Goal: Transaction & Acquisition: Purchase product/service

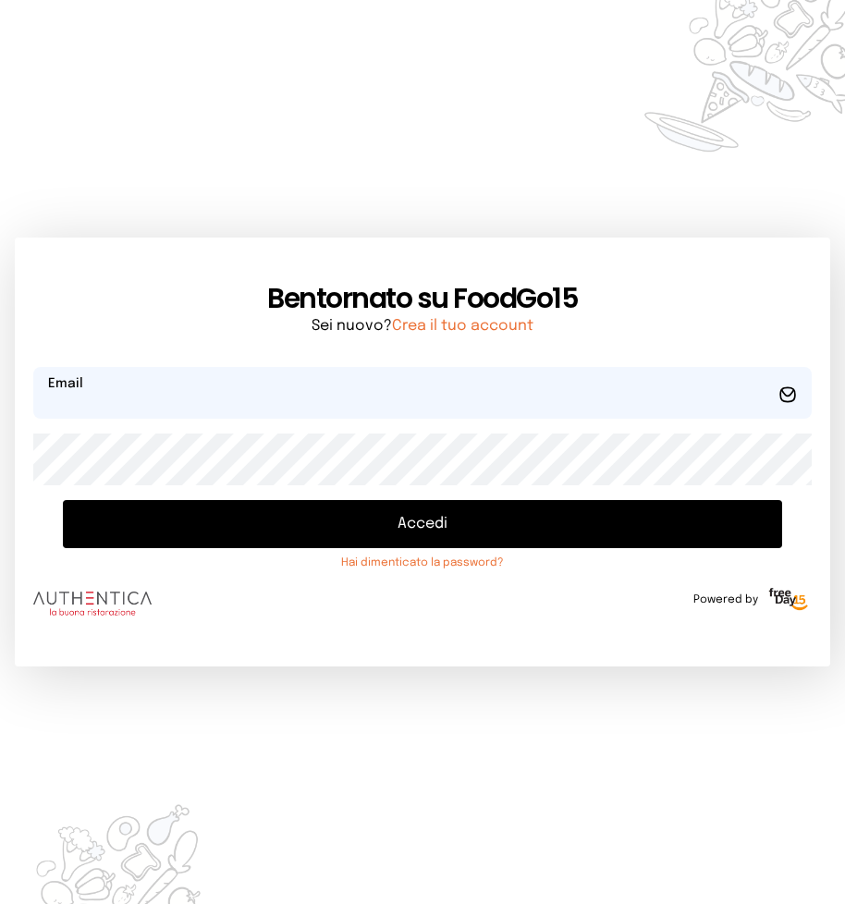
type input "**********"
click at [403, 521] on button "Accedi" at bounding box center [422, 524] width 719 height 48
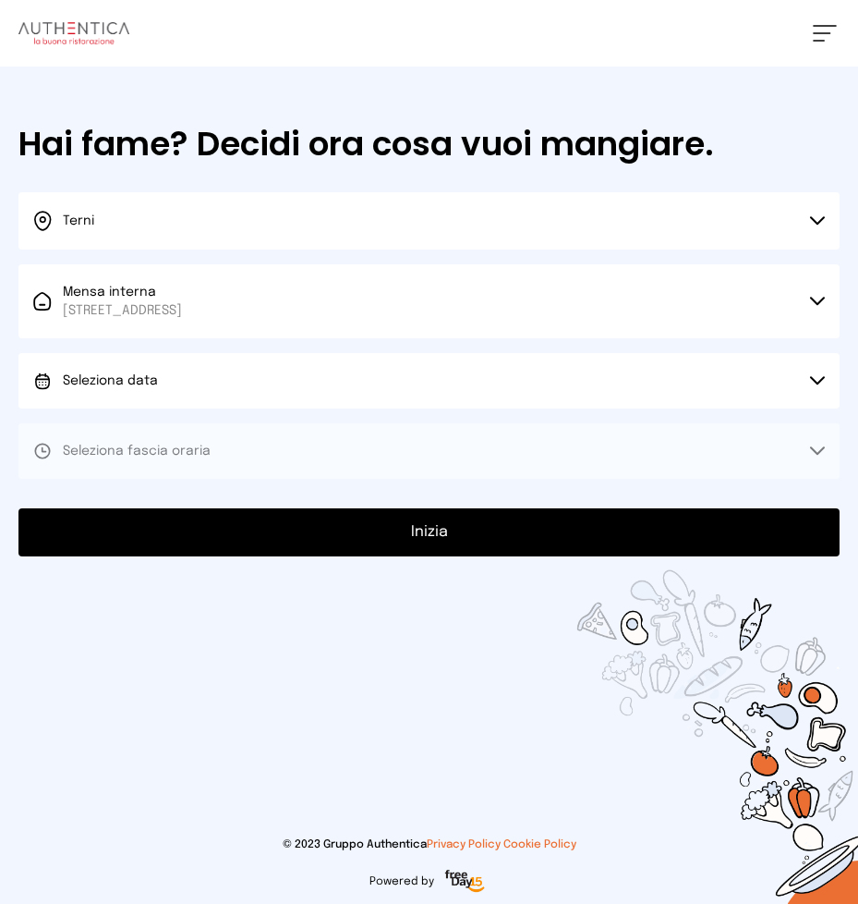
click at [814, 377] on icon at bounding box center [817, 380] width 15 height 9
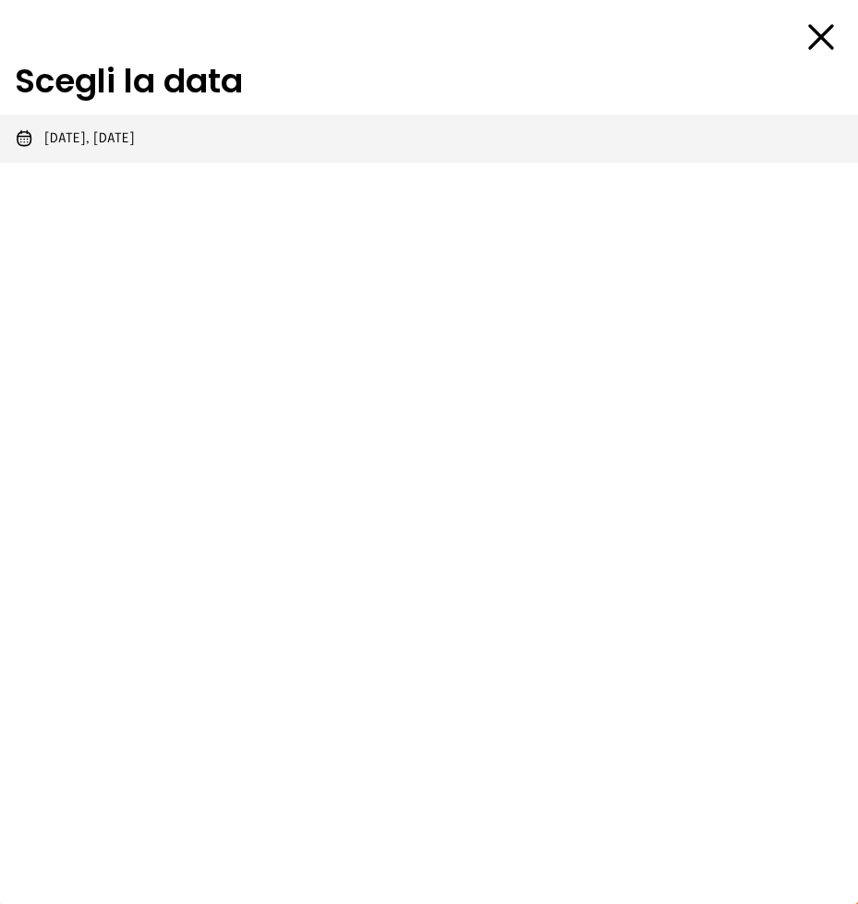
click at [152, 138] on li "[DATE], [DATE]" at bounding box center [429, 139] width 858 height 48
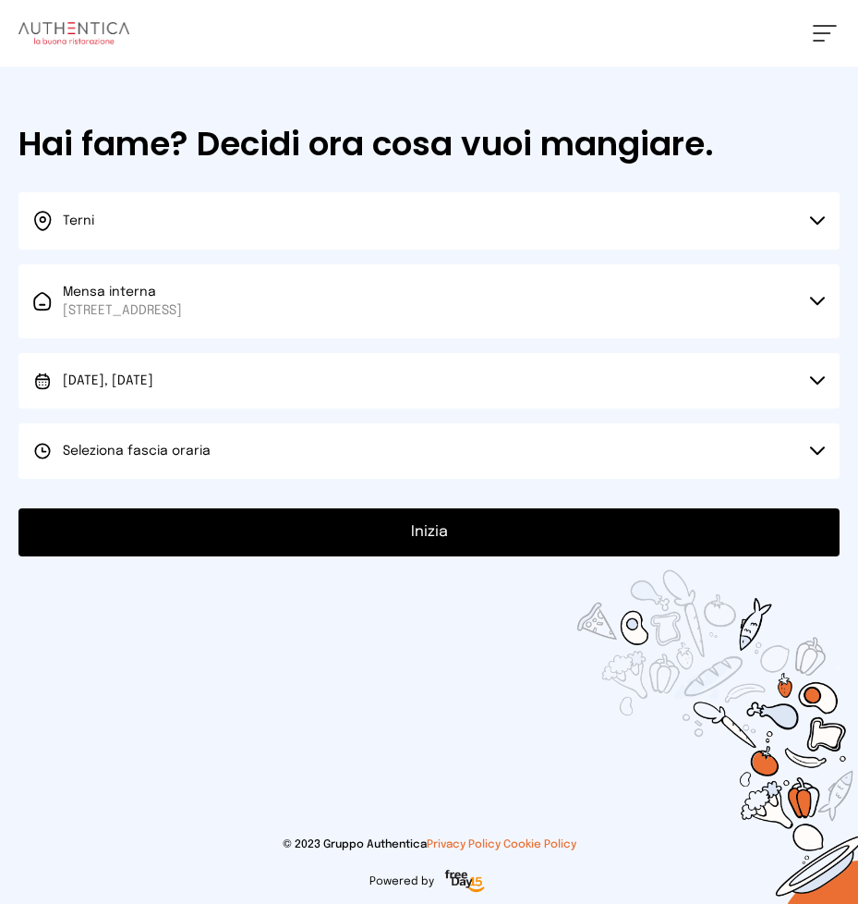
click at [816, 450] on icon at bounding box center [817, 450] width 15 height 9
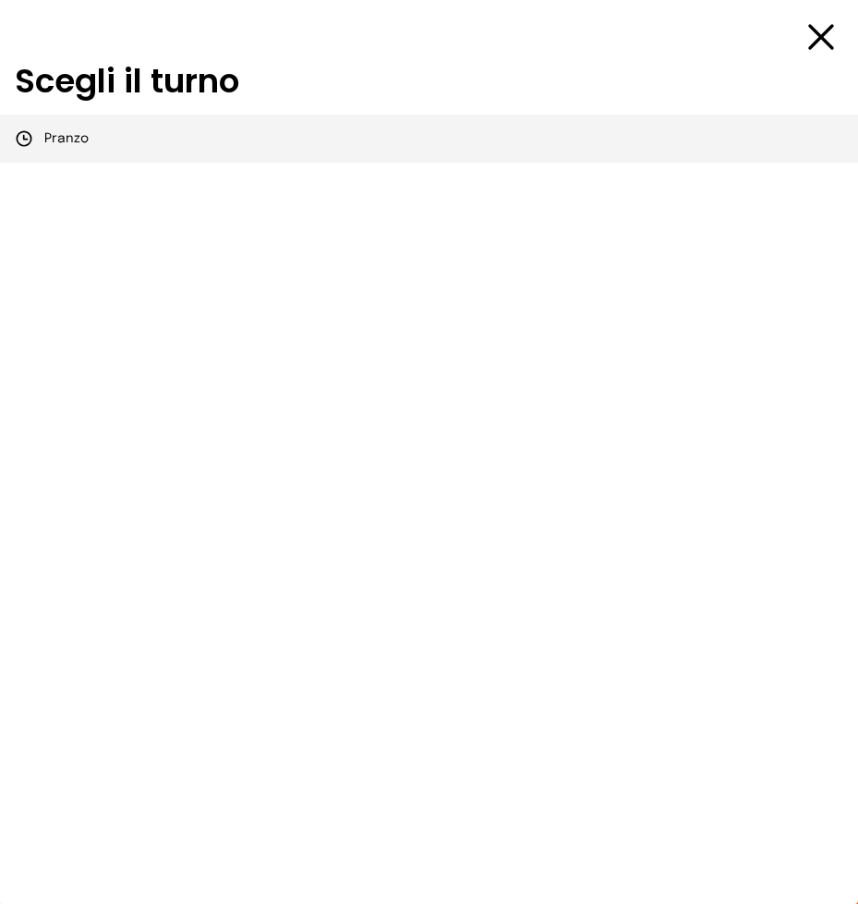
click at [83, 138] on span "Pranzo" at bounding box center [66, 138] width 44 height 18
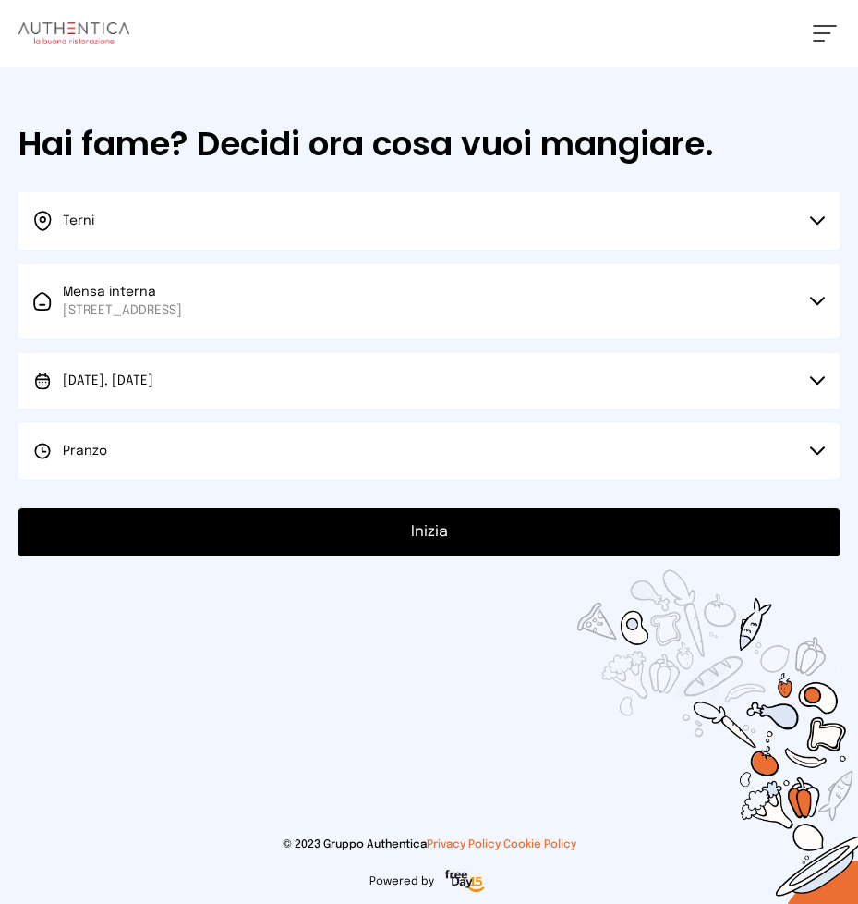
click at [434, 530] on button "Inizia" at bounding box center [428, 532] width 821 height 48
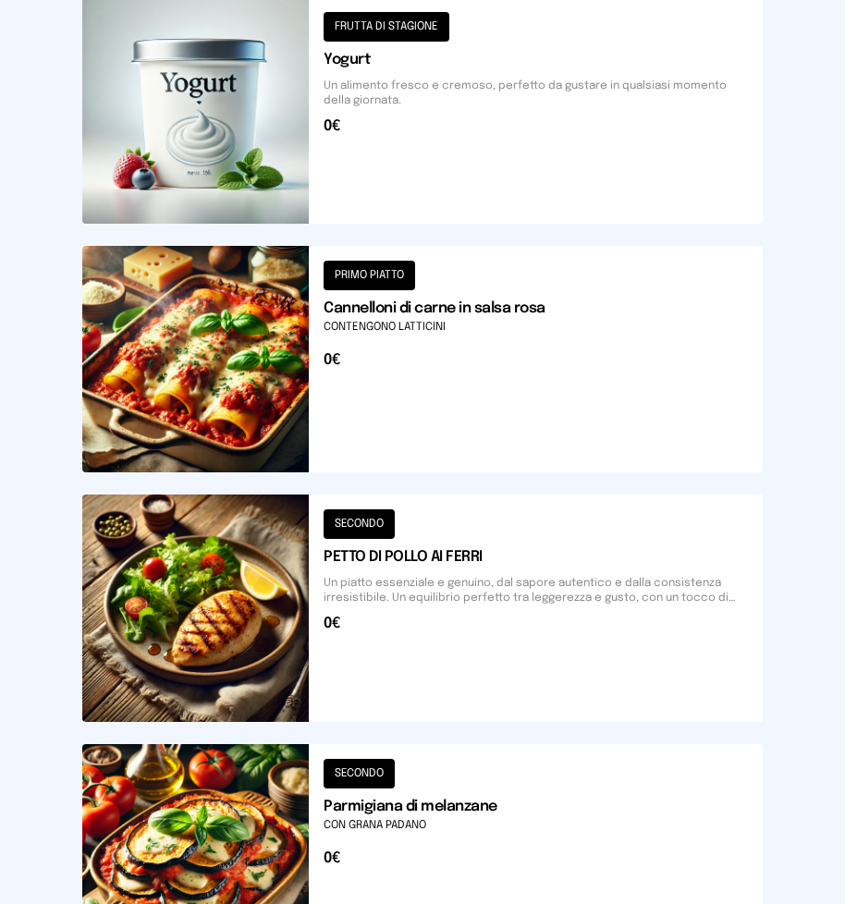
scroll to position [1935, 0]
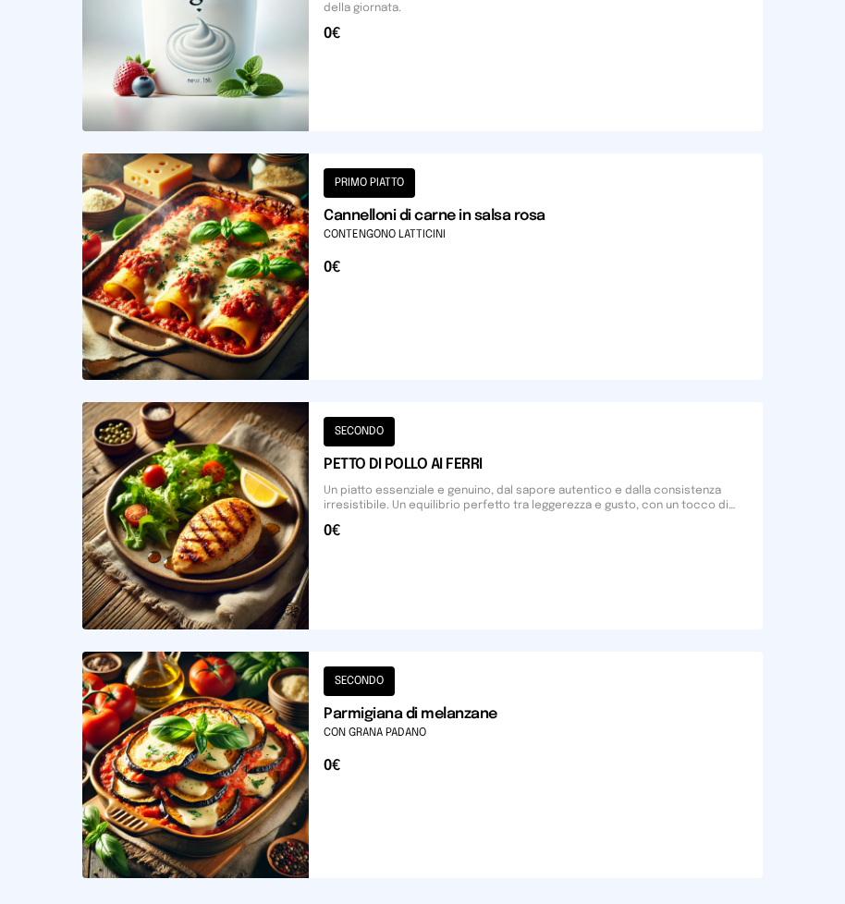
click at [215, 261] on button at bounding box center [422, 266] width 680 height 226
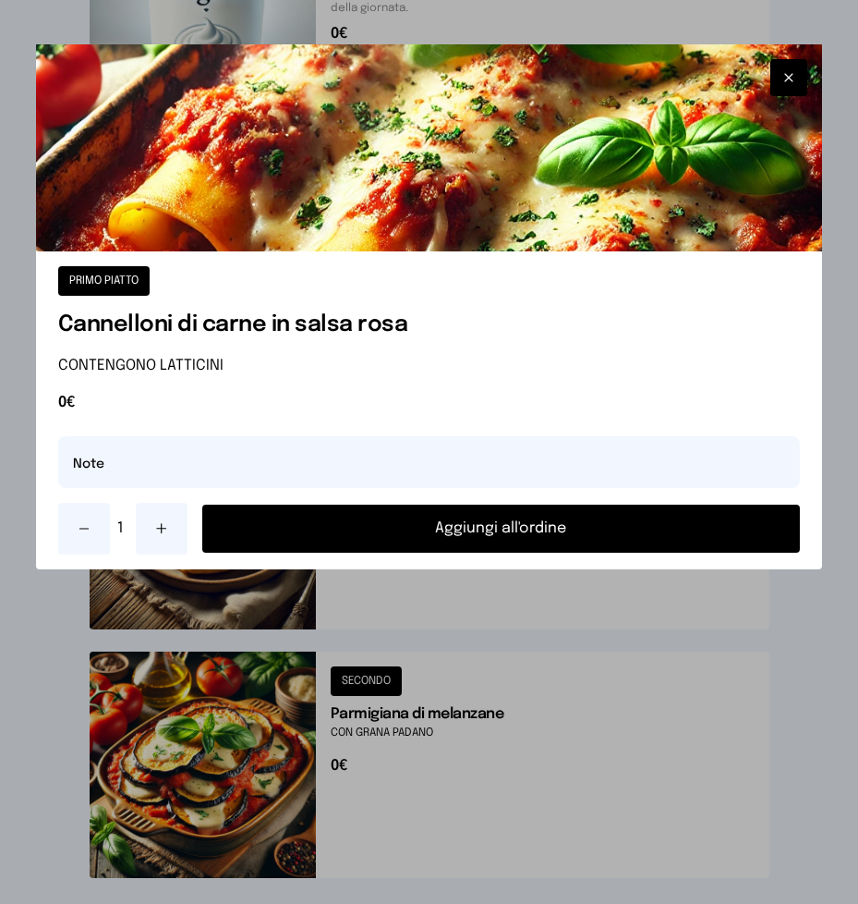
click at [215, 261] on div "PRIMO PIATTO Cannelloni di carne in salsa rosa CONTENGONO LATTICINI 0€ Note 1 A…" at bounding box center [429, 410] width 787 height 318
click at [473, 523] on button "Aggiungi all'ordine" at bounding box center [501, 528] width 599 height 48
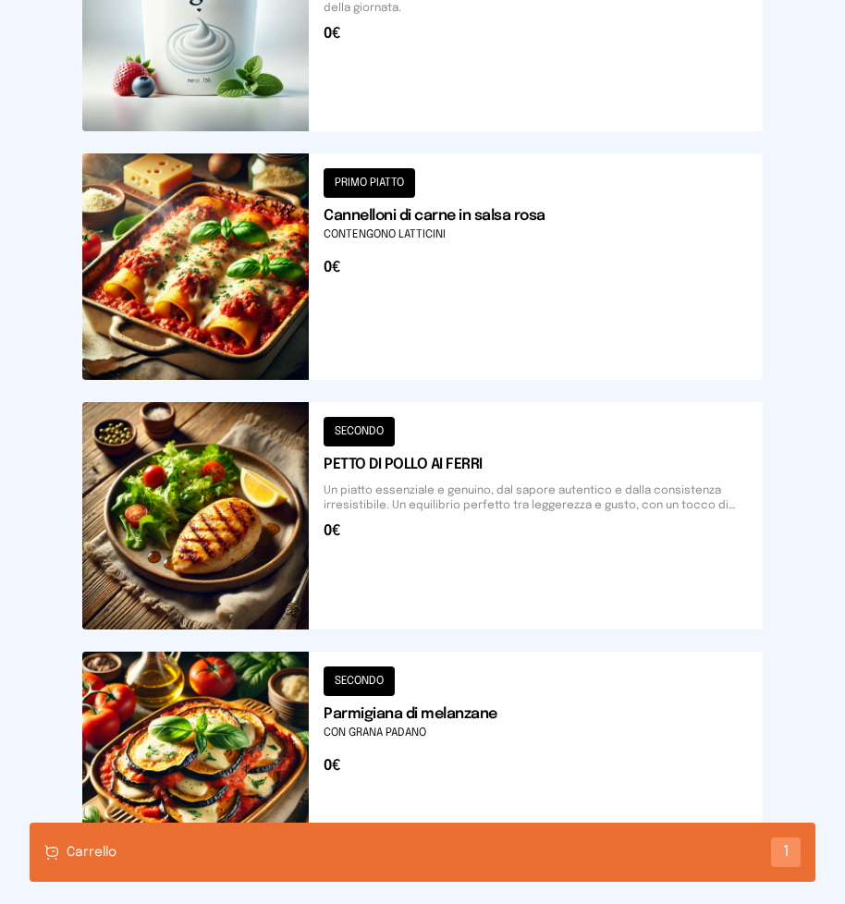
click at [193, 503] on button at bounding box center [422, 515] width 680 height 226
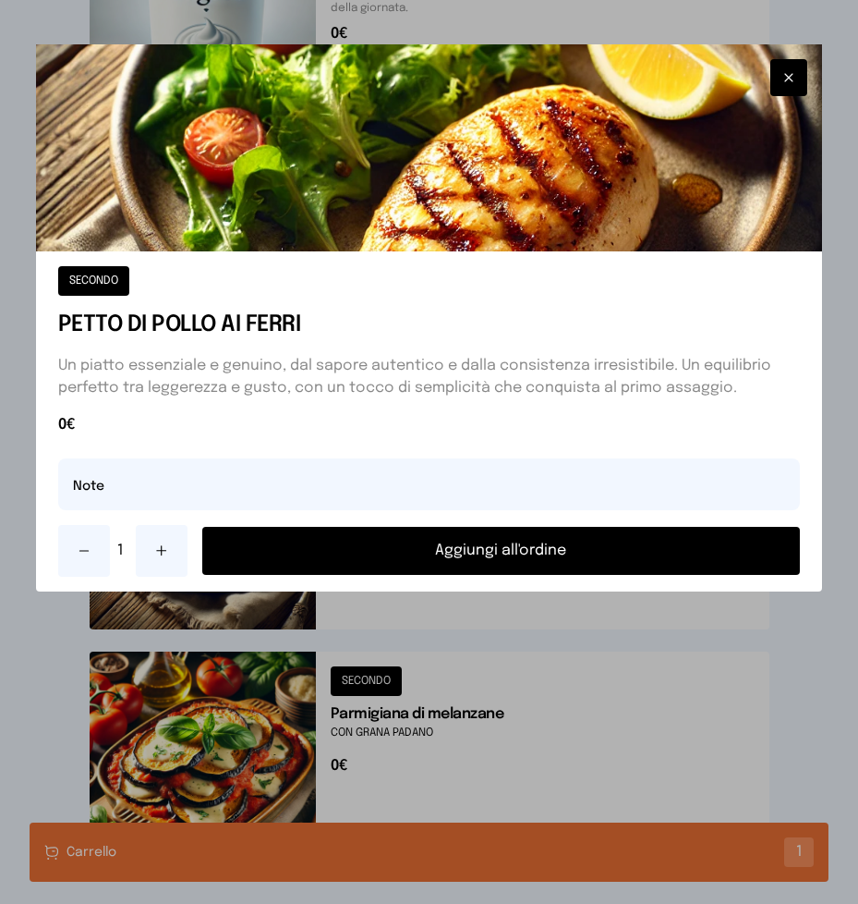
click at [193, 503] on input "text" at bounding box center [429, 484] width 743 height 52
drag, startPoint x: 463, startPoint y: 548, endPoint x: 427, endPoint y: 594, distance: 58.6
click at [462, 547] on button "Aggiungi all'ordine" at bounding box center [501, 551] width 599 height 48
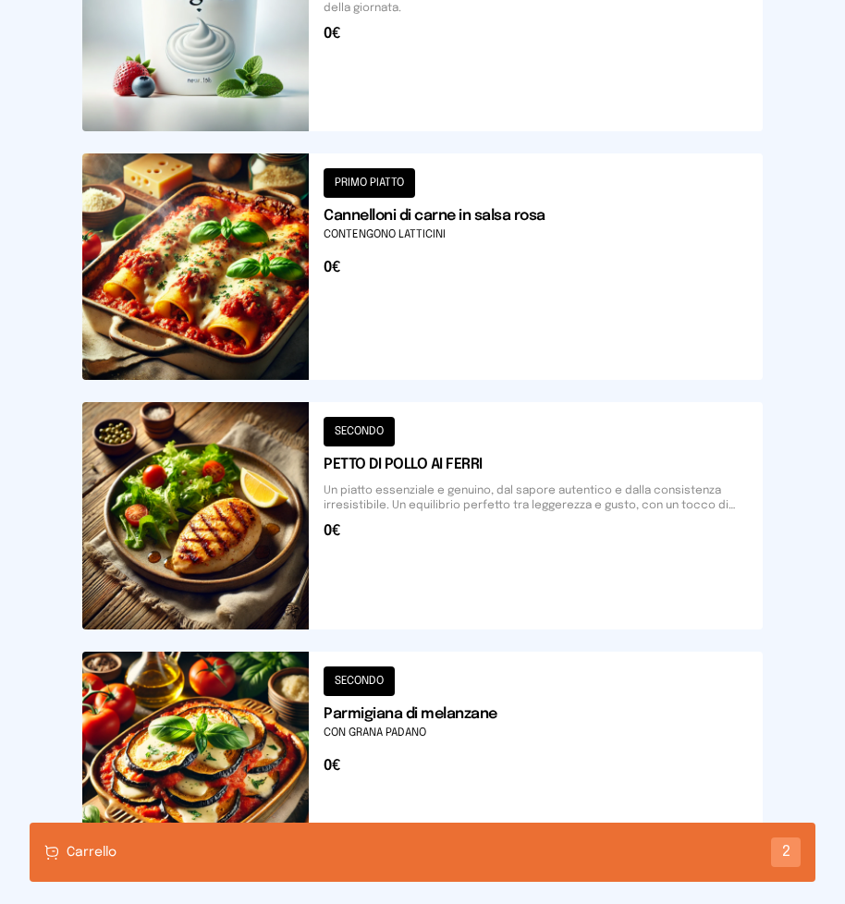
click at [206, 731] on button at bounding box center [422, 764] width 680 height 226
click at [213, 852] on div "Carrello 2" at bounding box center [422, 851] width 785 height 59
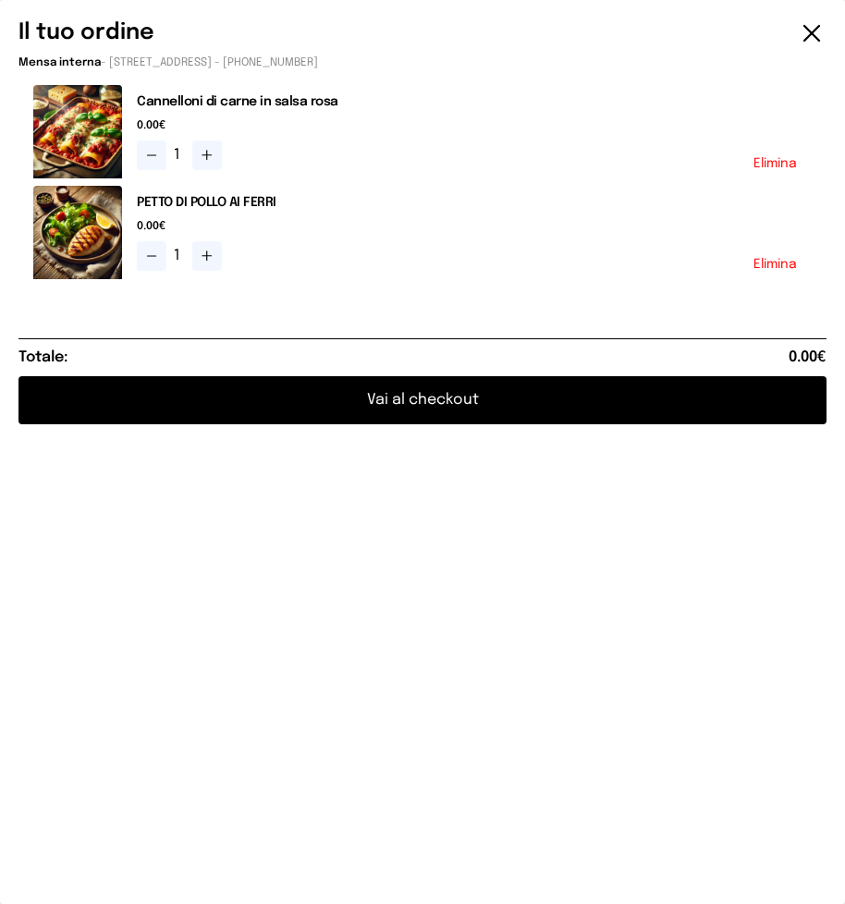
click at [381, 401] on button "Vai al checkout" at bounding box center [422, 400] width 808 height 48
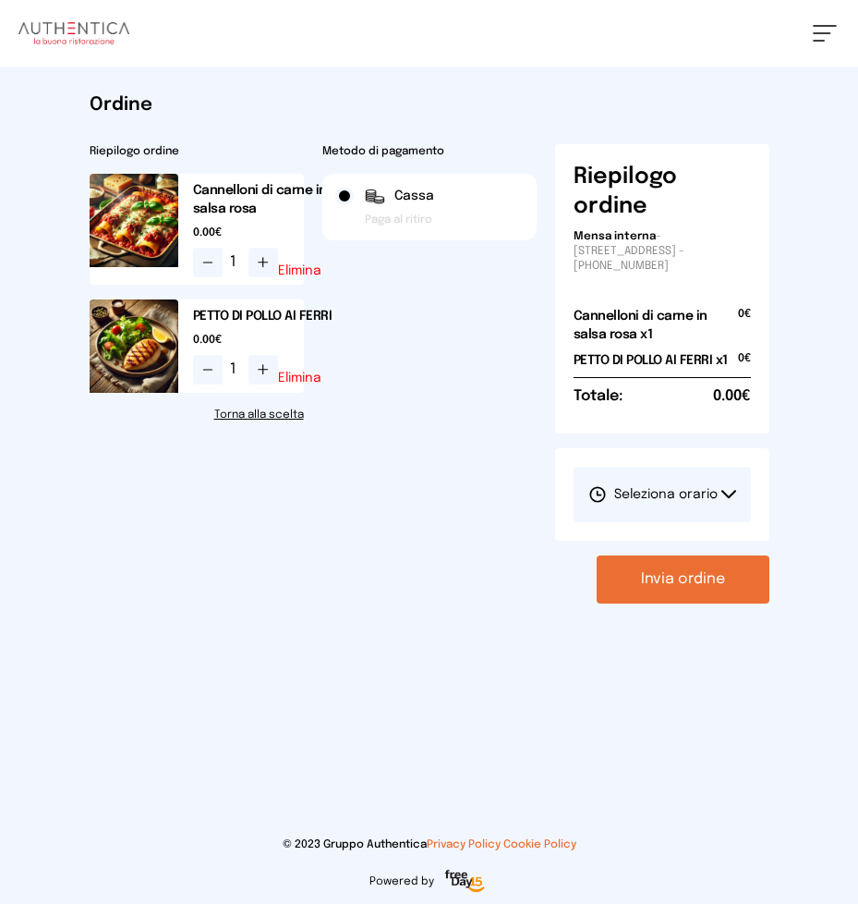
click at [237, 417] on link "Torna alla scelta" at bounding box center [197, 414] width 214 height 15
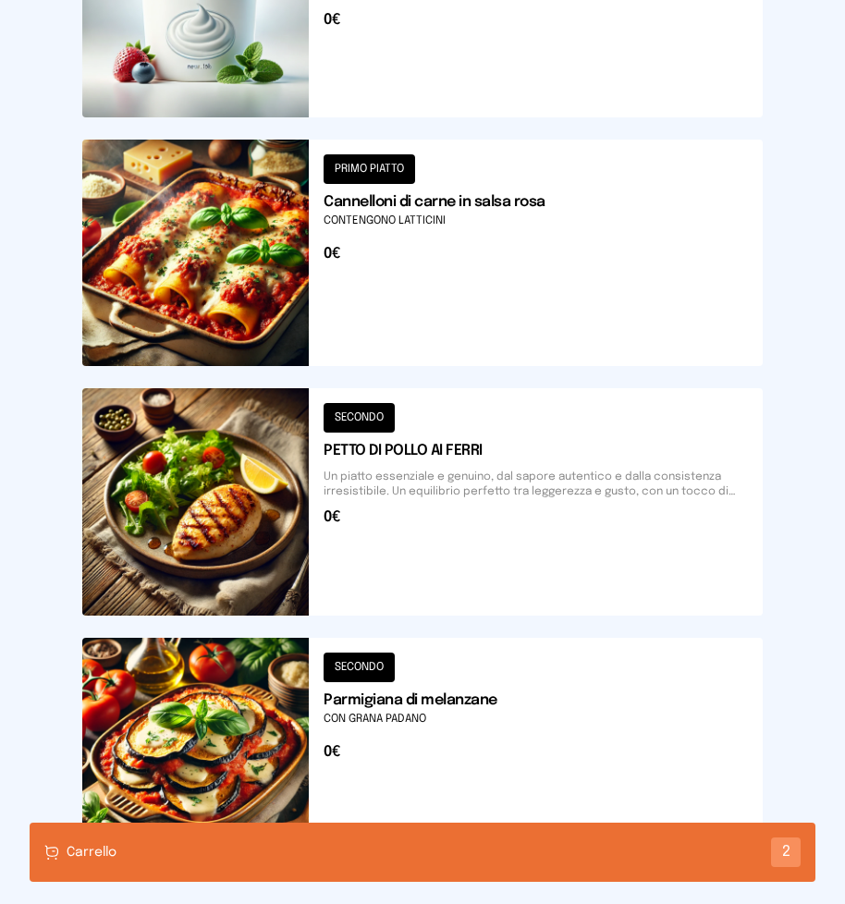
scroll to position [2027, 0]
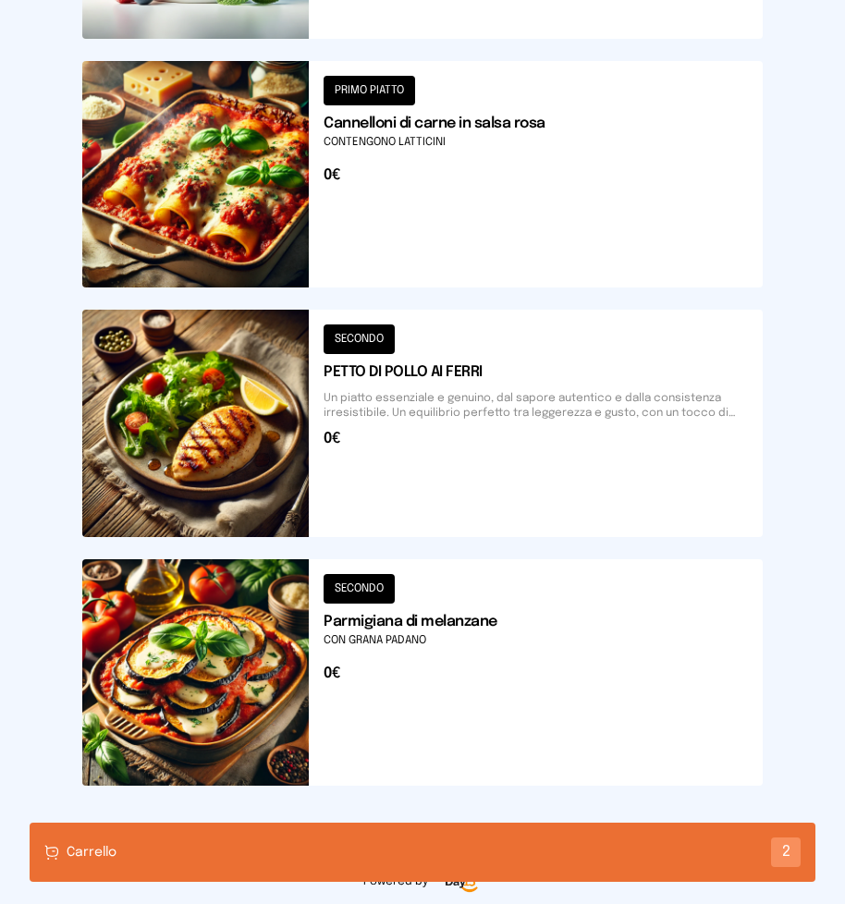
click at [226, 639] on button at bounding box center [422, 672] width 680 height 226
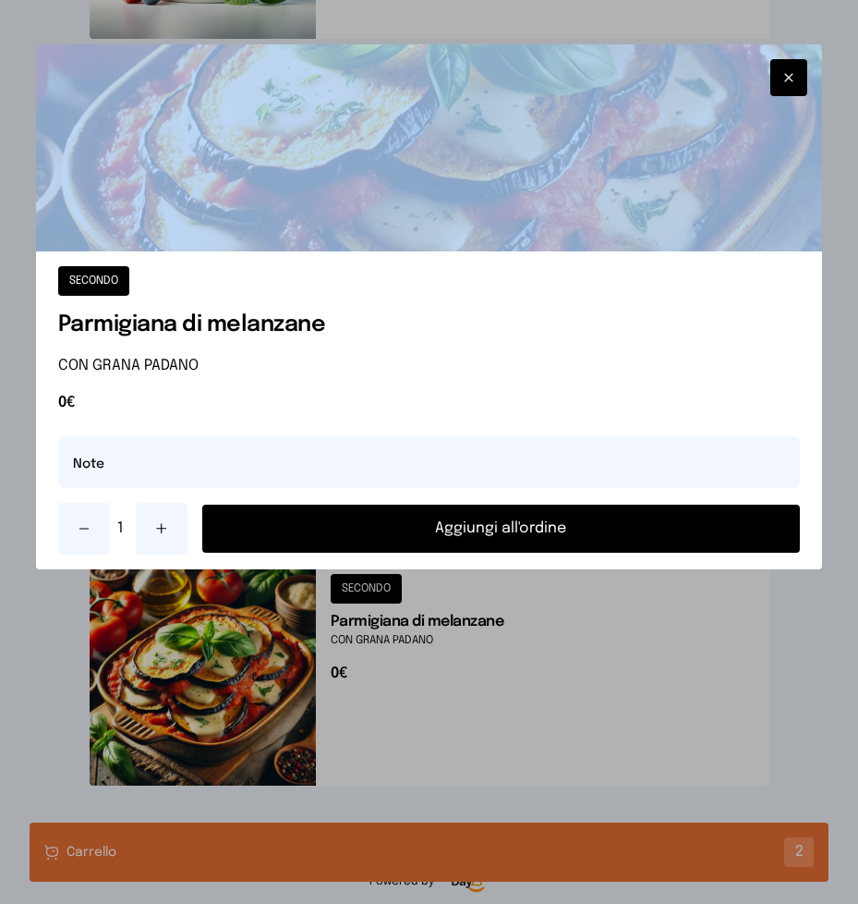
click at [226, 639] on div at bounding box center [429, 452] width 858 height 904
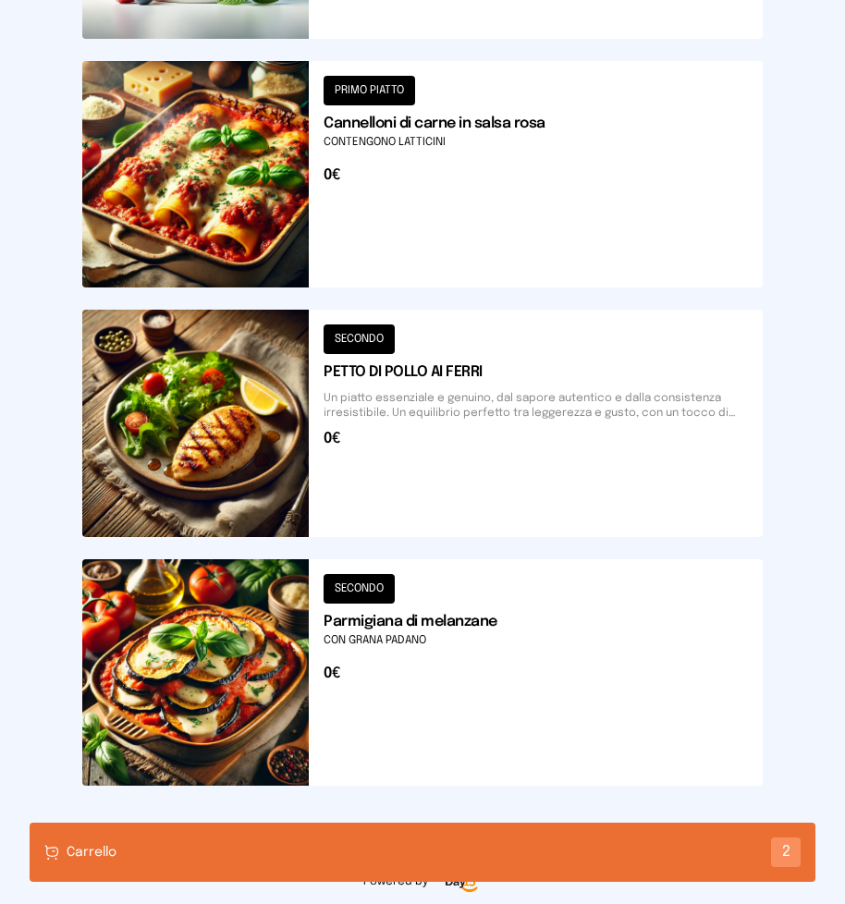
click at [310, 853] on div "Carrello 2" at bounding box center [422, 851] width 785 height 59
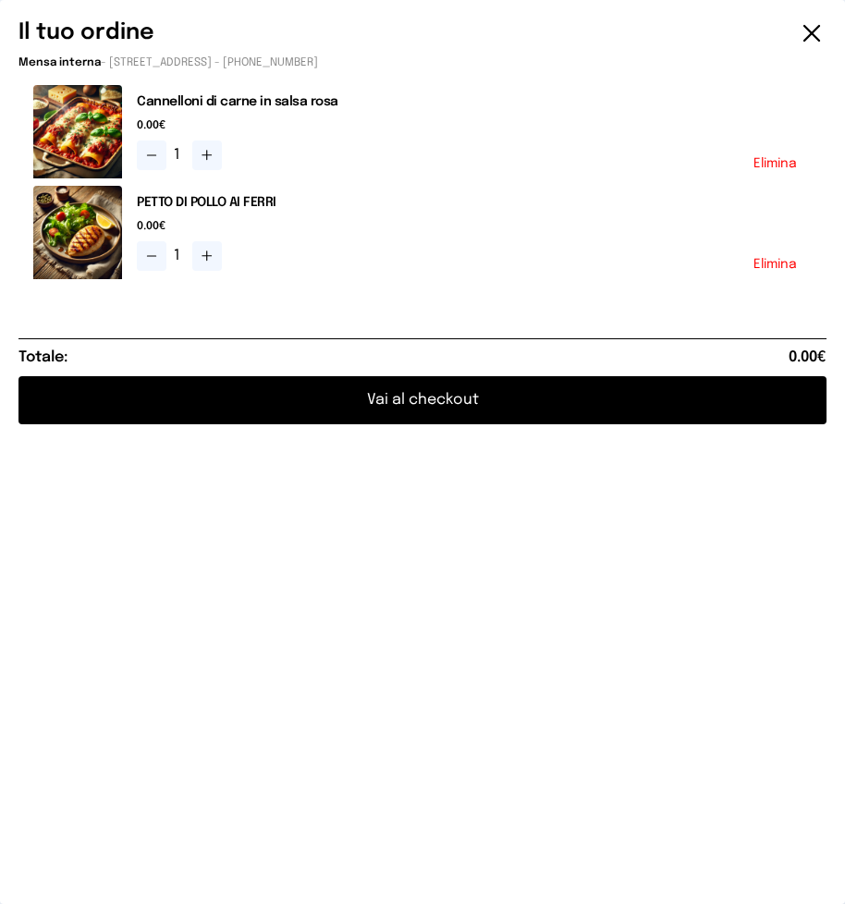
click at [398, 403] on button "Vai al checkout" at bounding box center [422, 400] width 808 height 48
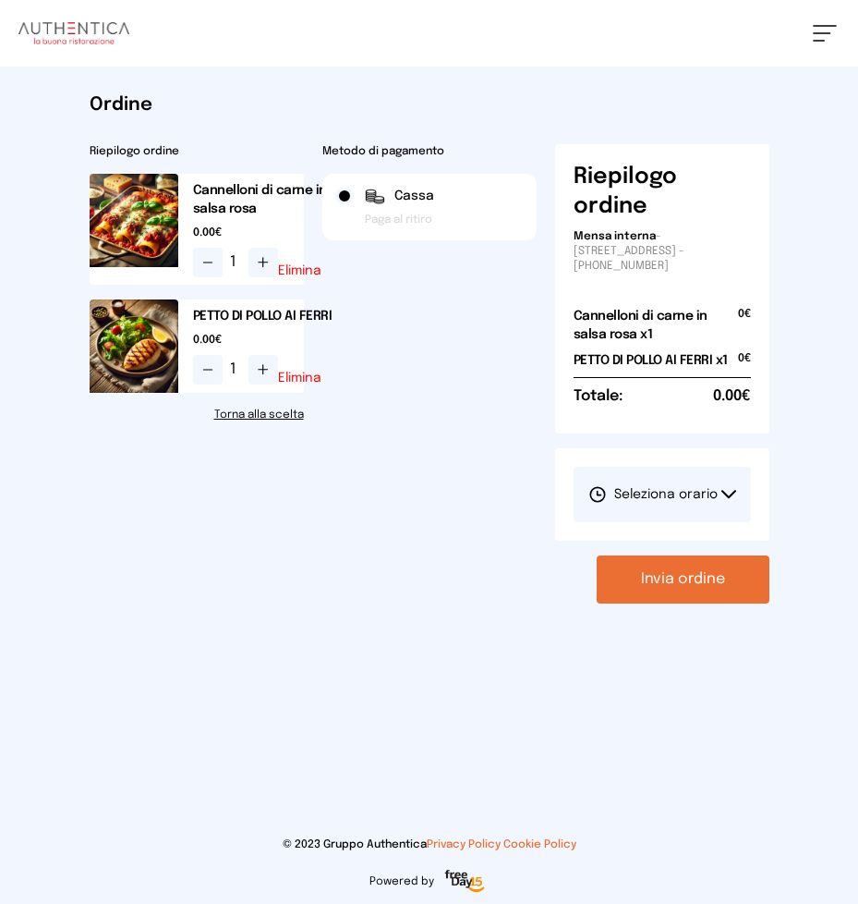
click at [284, 417] on link "Torna alla scelta" at bounding box center [197, 414] width 214 height 15
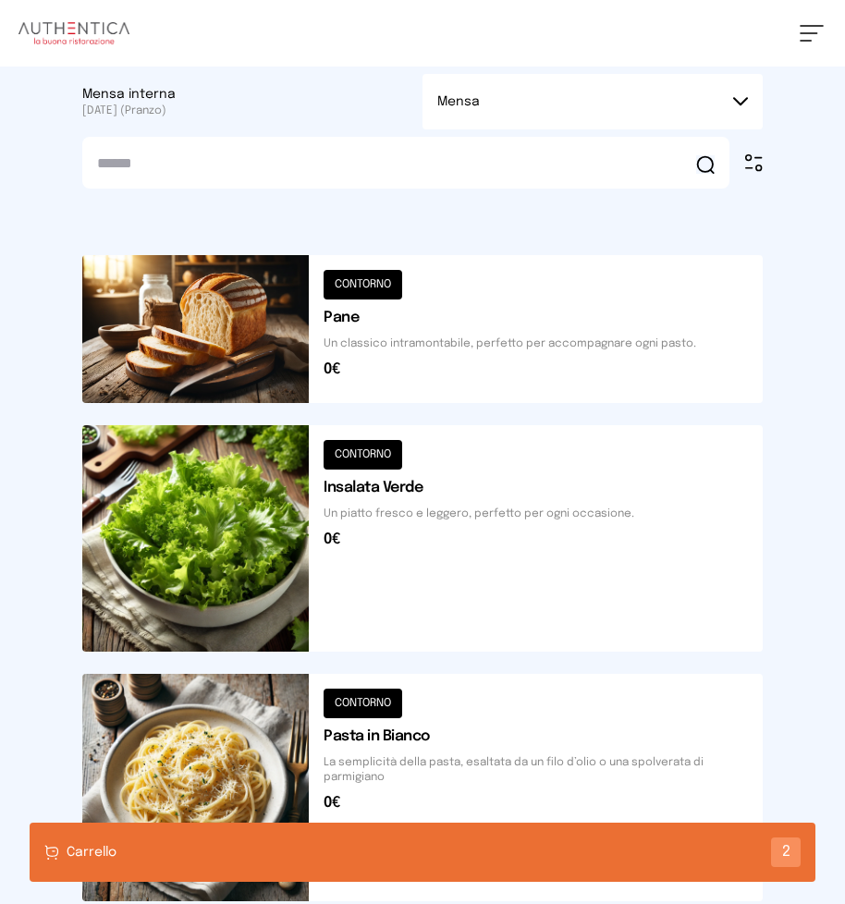
click at [430, 800] on button at bounding box center [422, 787] width 680 height 226
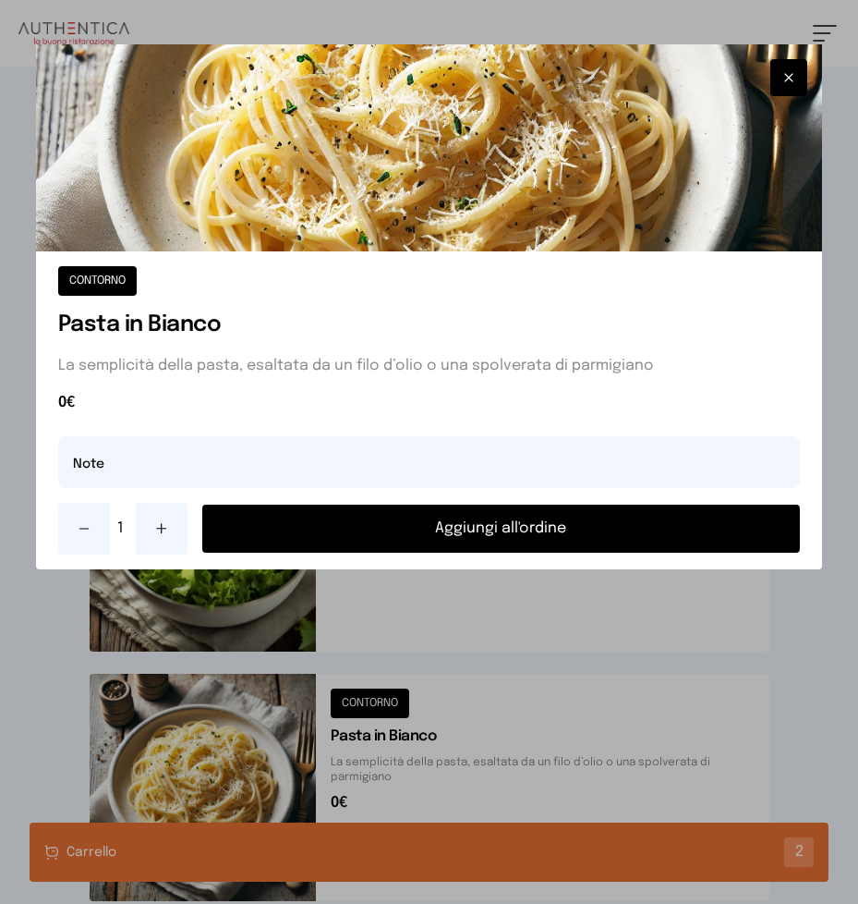
click at [615, 647] on div at bounding box center [429, 452] width 858 height 904
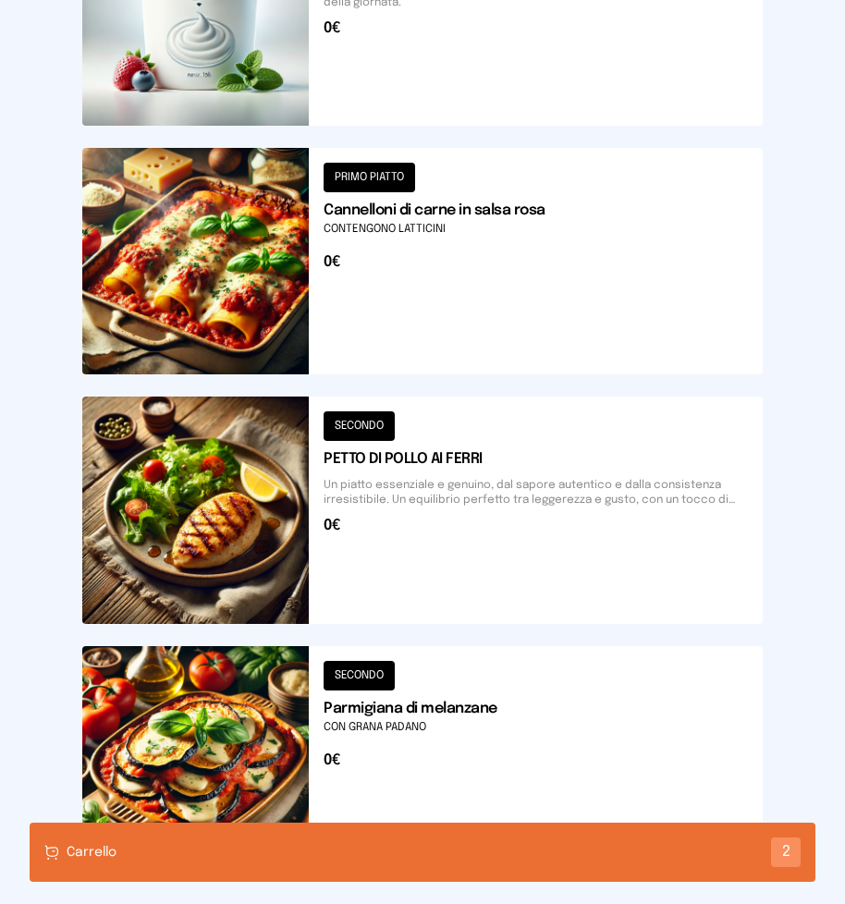
scroll to position [2027, 0]
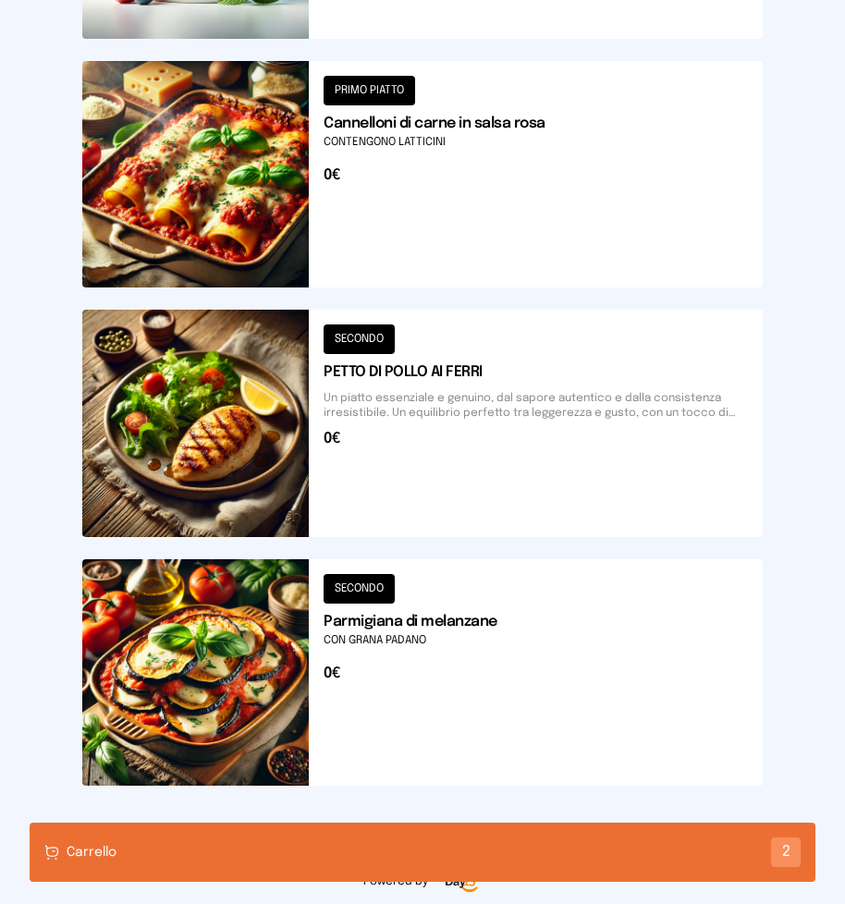
click at [397, 689] on button at bounding box center [422, 672] width 680 height 226
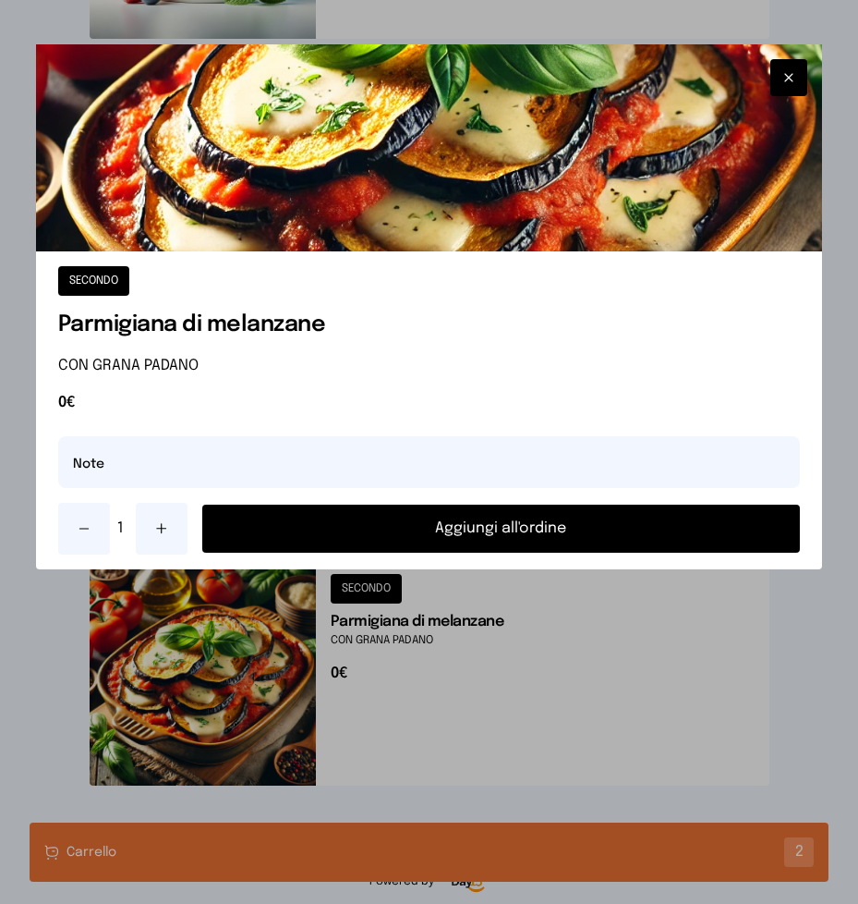
click at [468, 522] on button "Aggiungi all'ordine" at bounding box center [501, 528] width 599 height 48
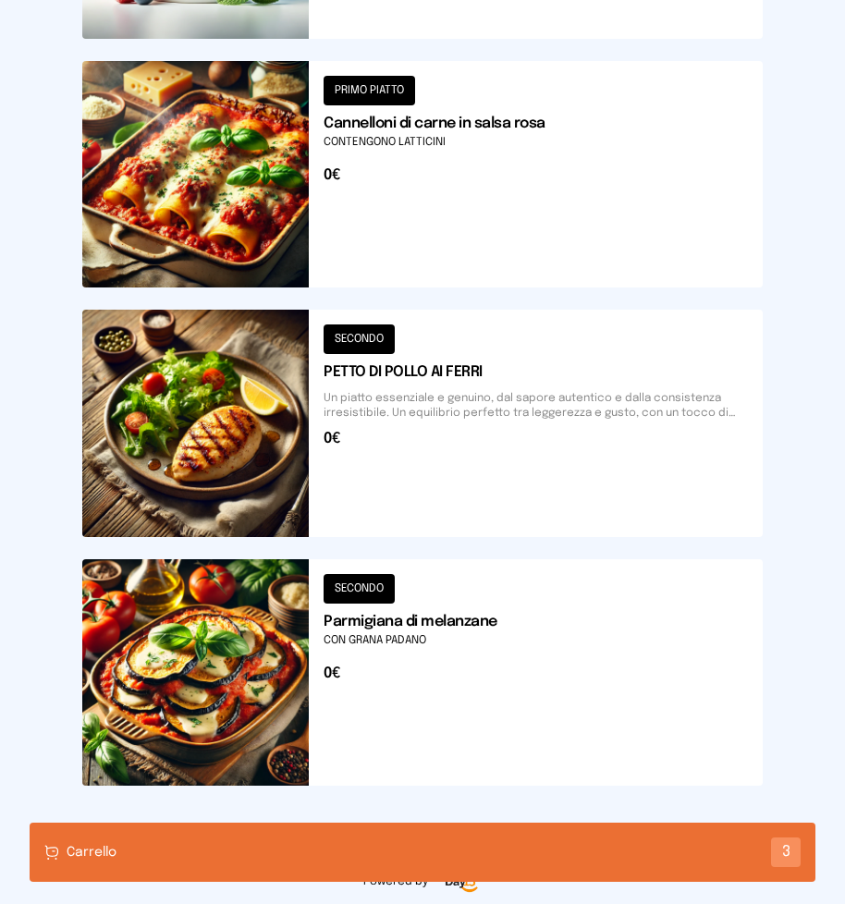
click at [363, 840] on div "Carrello 3" at bounding box center [422, 851] width 785 height 59
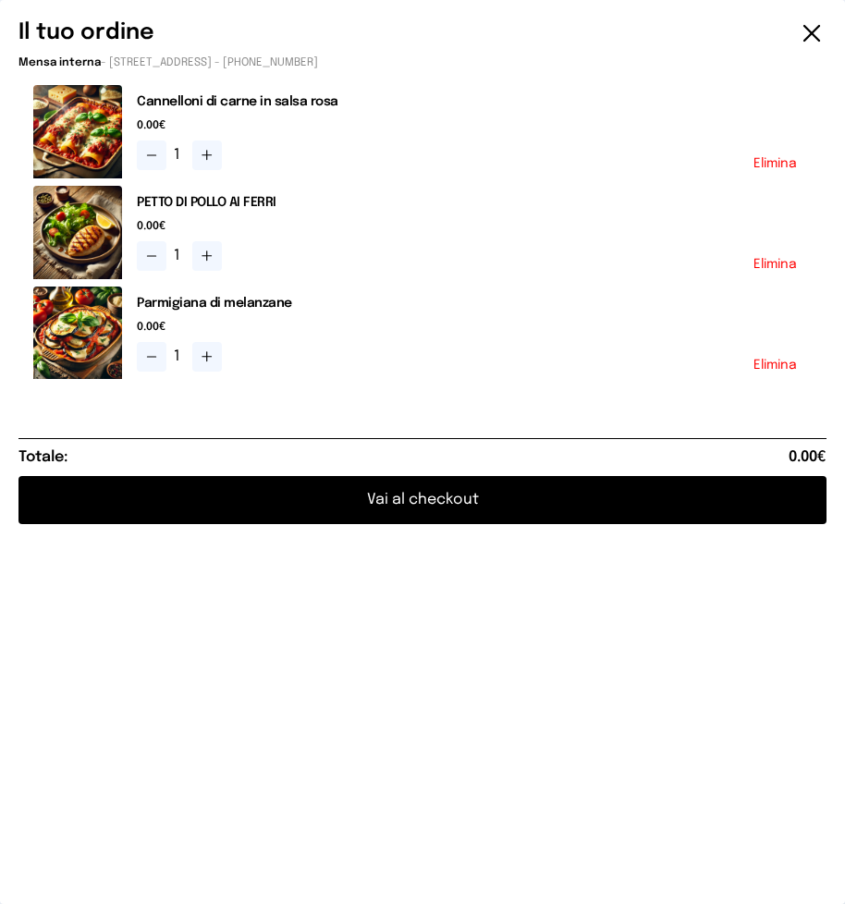
click at [454, 493] on button "Vai al checkout" at bounding box center [422, 500] width 808 height 48
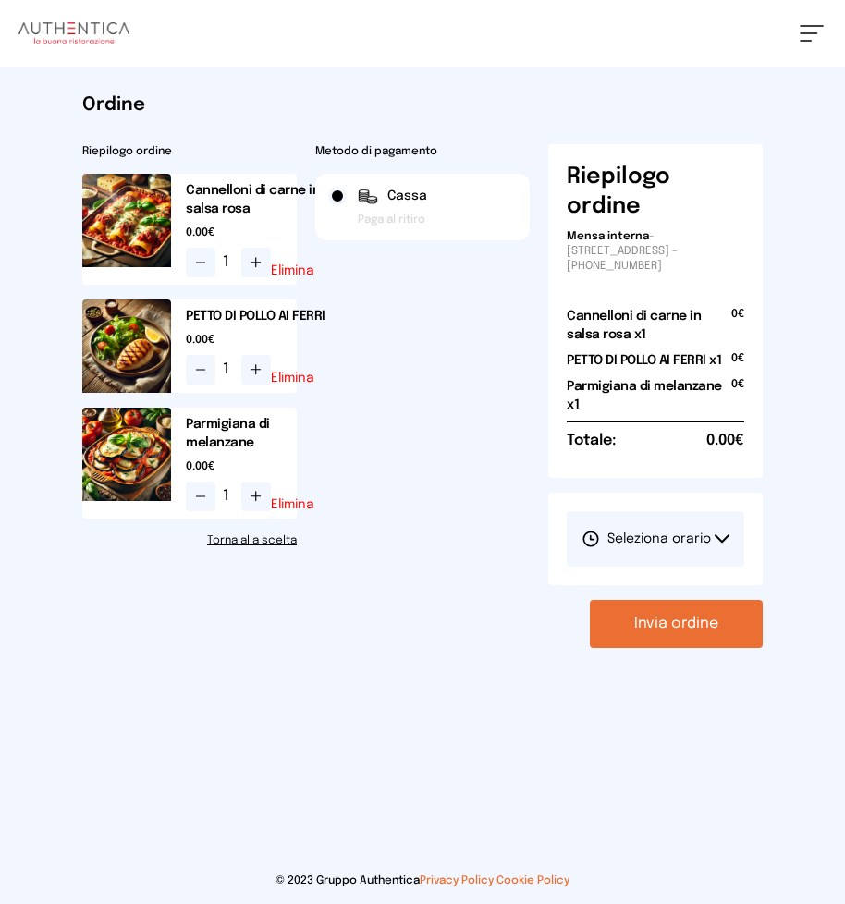
drag, startPoint x: 717, startPoint y: 536, endPoint x: 696, endPoint y: 517, distance: 28.2
click at [716, 536] on icon at bounding box center [721, 538] width 13 height 6
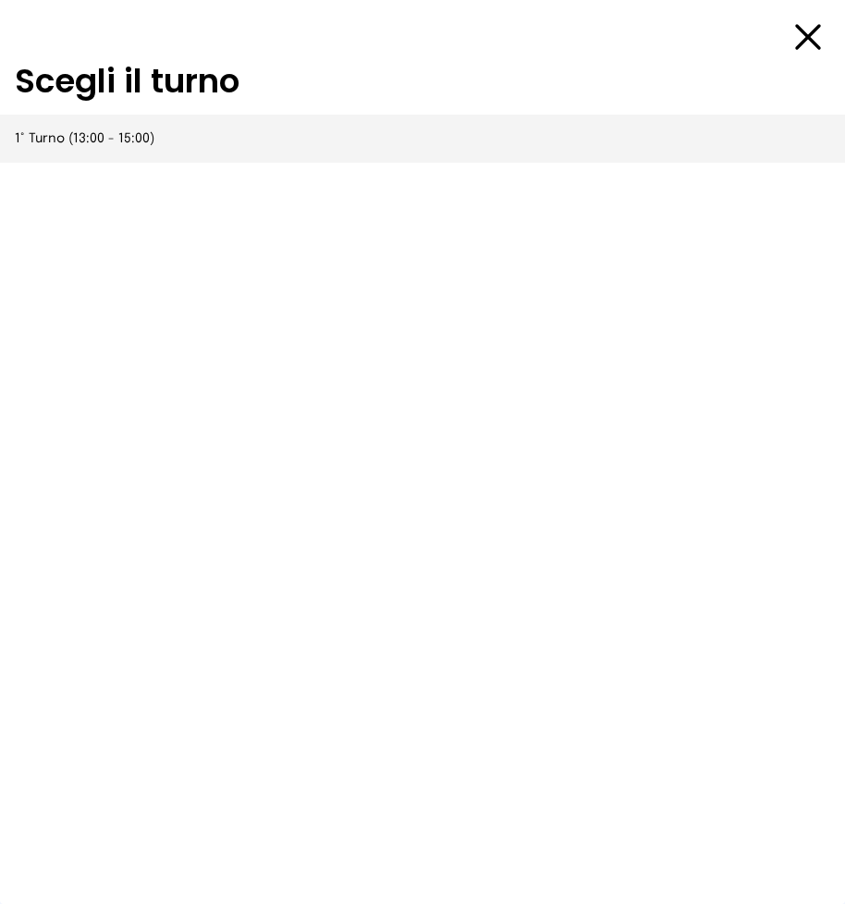
click at [96, 138] on span "1° Turno (13:00 - 15:00)" at bounding box center [85, 138] width 140 height 18
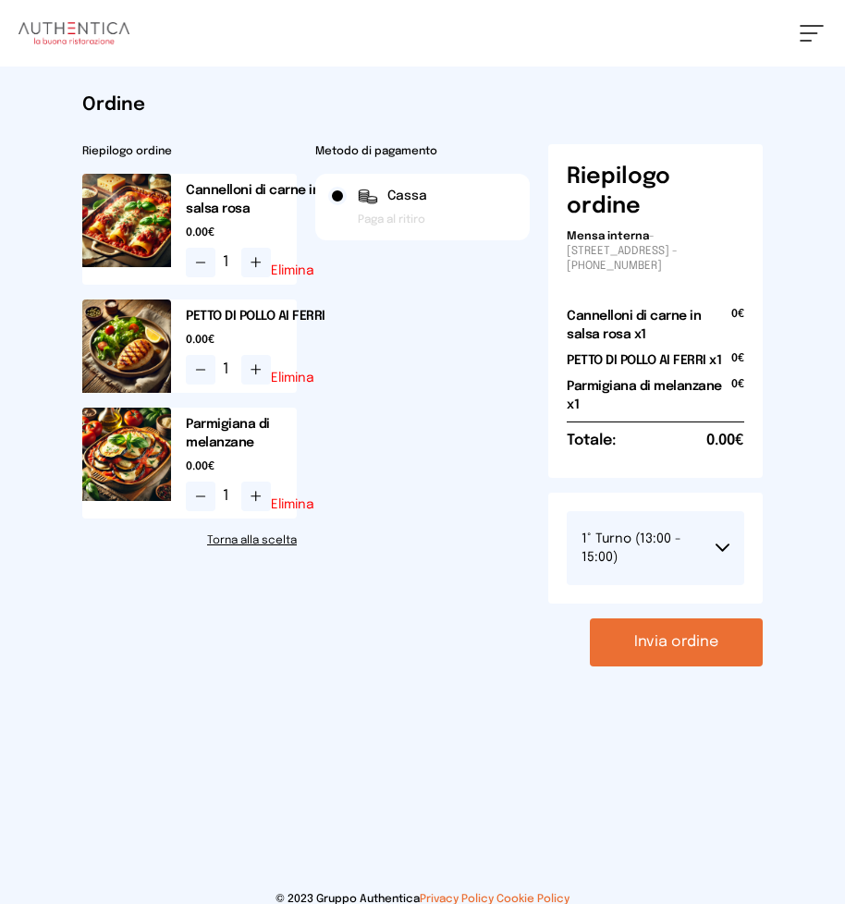
click at [639, 638] on button "Invia ordine" at bounding box center [676, 642] width 173 height 48
